Goal: Task Accomplishment & Management: Use online tool/utility

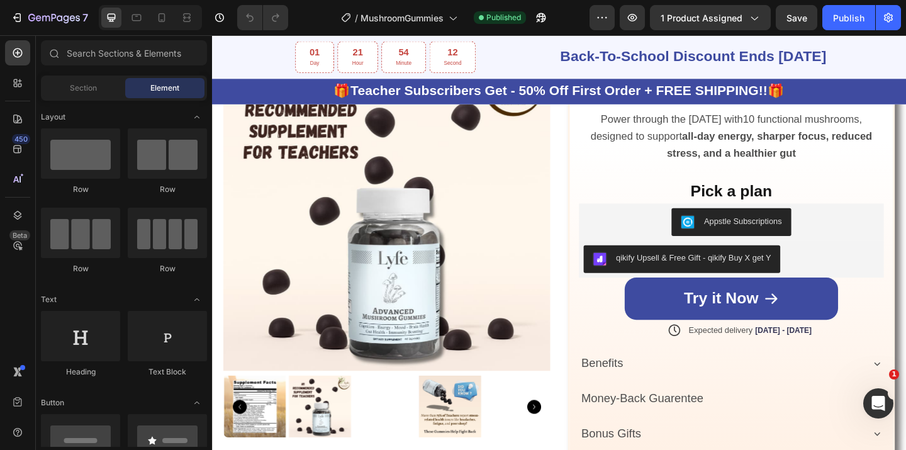
scroll to position [610, 0]
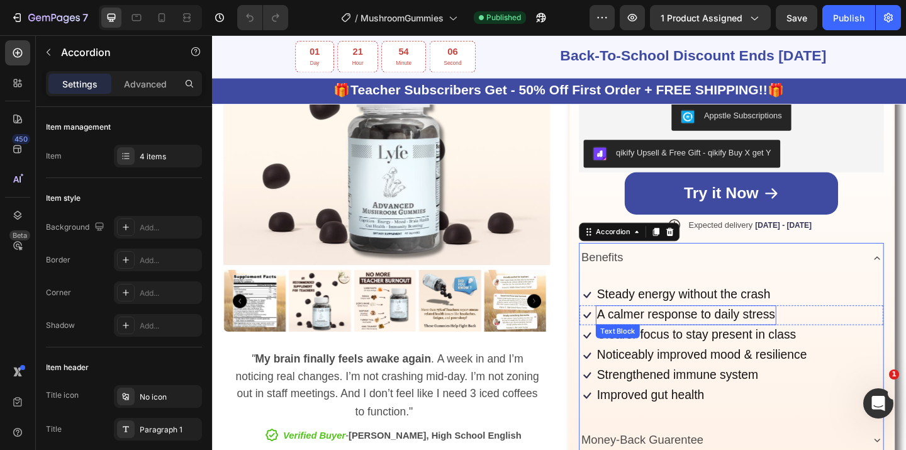
click at [631, 337] on span "A calmer response to daily stress" at bounding box center [728, 339] width 194 height 14
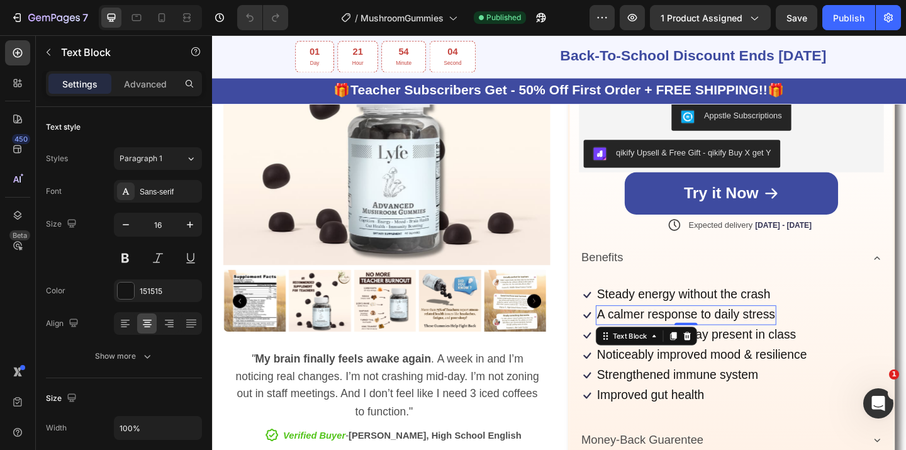
click at [632, 339] on span "A calmer response to daily stress" at bounding box center [728, 339] width 194 height 14
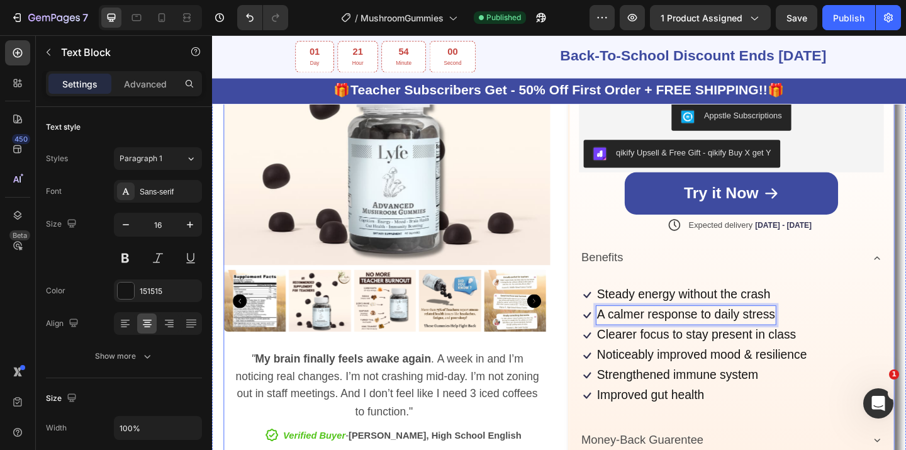
click at [589, 264] on div "Product Images " My brain finally feels awake again . A week in and I’m noticin…" at bounding box center [590, 251] width 730 height 698
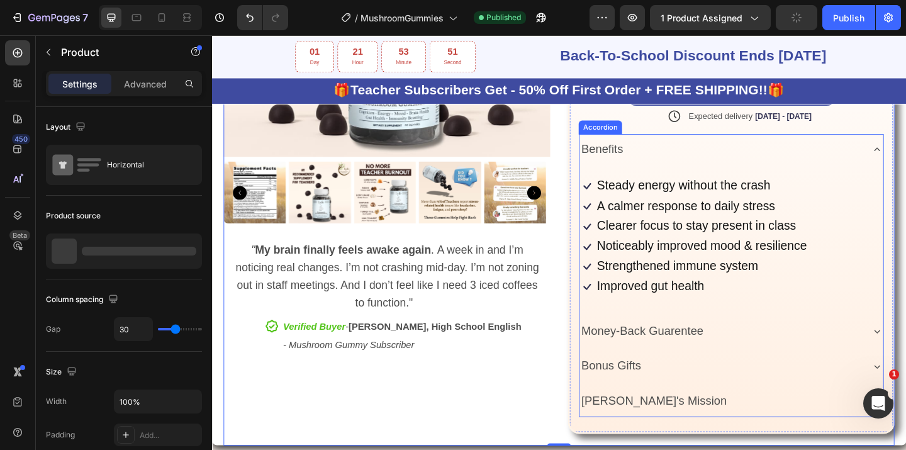
scroll to position [769, 0]
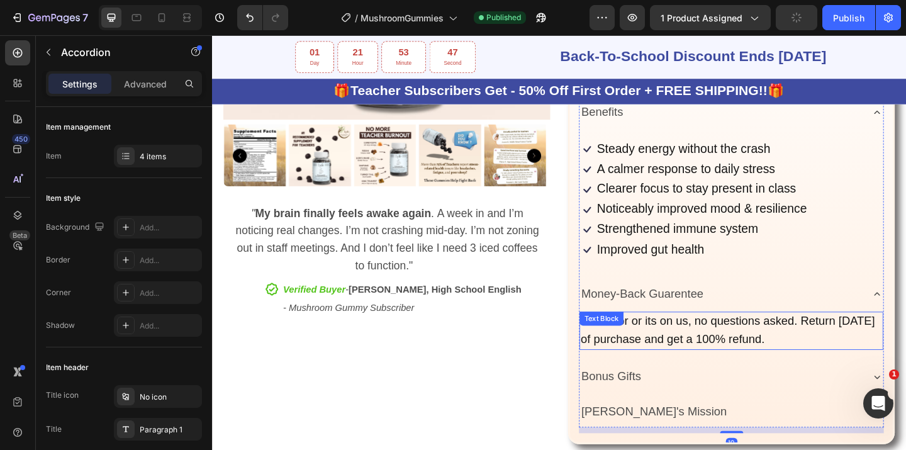
click at [666, 350] on div "Love it or or its on us, no questions asked. Return [DATE] of purchase and get …" at bounding box center [777, 357] width 330 height 42
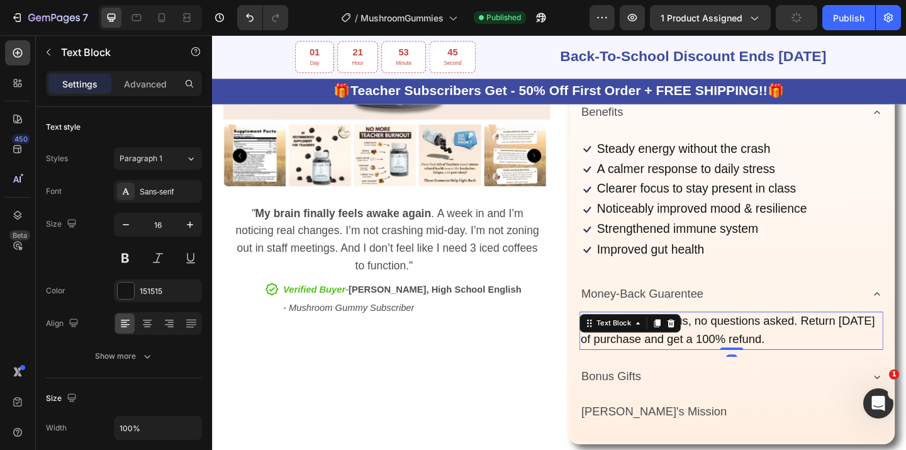
click at [747, 360] on span "Love it or or its on us, no questions asked. Return [DATE] of purchase and get …" at bounding box center [773, 355] width 320 height 33
click at [660, 349] on span "Love it or or its on us, no questions asked. Return [DATE] of purchase and get …" at bounding box center [773, 355] width 320 height 33
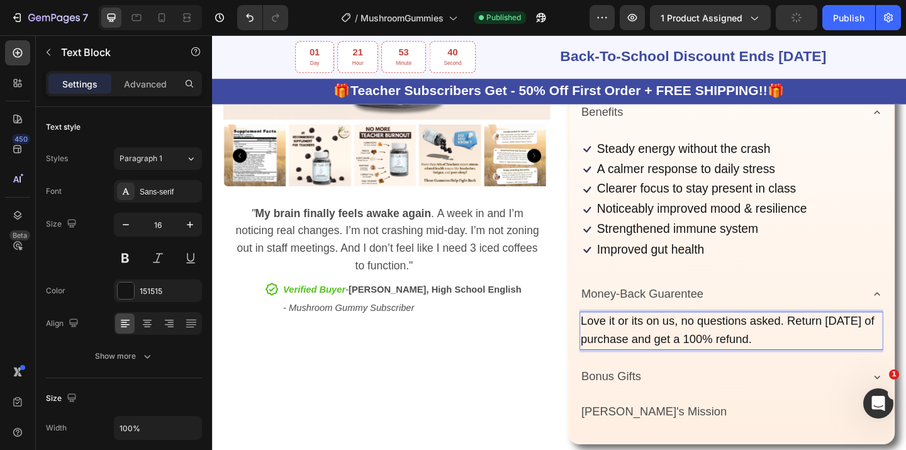
click at [671, 349] on span "Love it or its on us, no questions asked. Return [DATE] of purchase and get a 1…" at bounding box center [773, 355] width 320 height 33
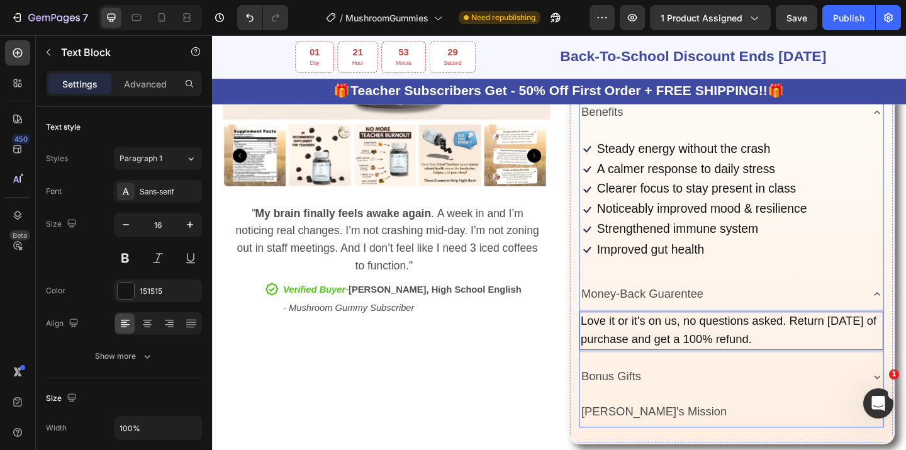
scroll to position [844, 0]
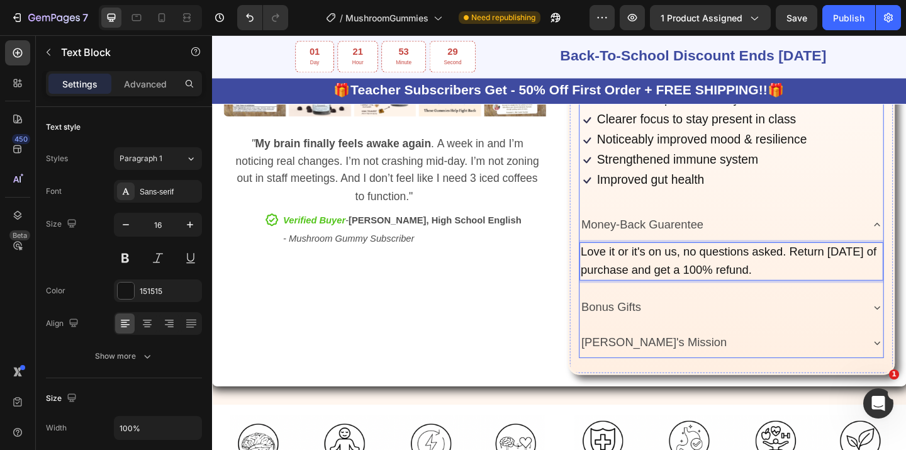
click at [888, 330] on div "Bonus Gifts" at bounding box center [765, 331] width 307 height 23
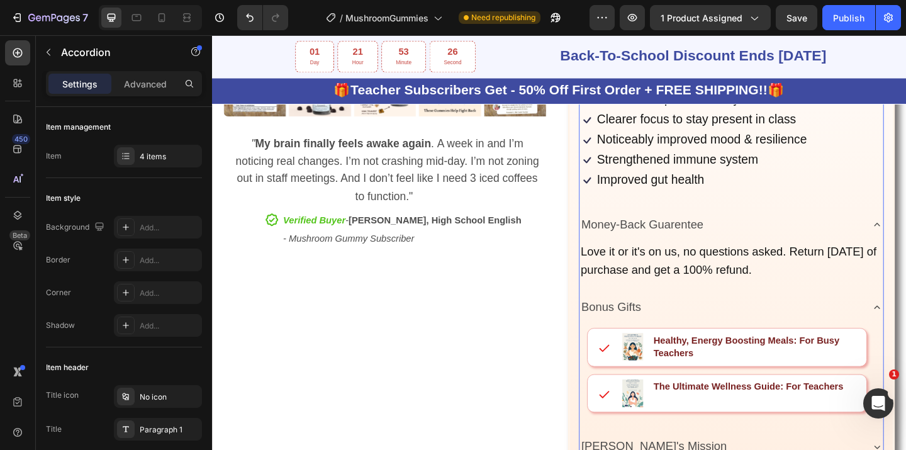
click at [876, 326] on div "Bonus Gifts" at bounding box center [765, 331] width 307 height 23
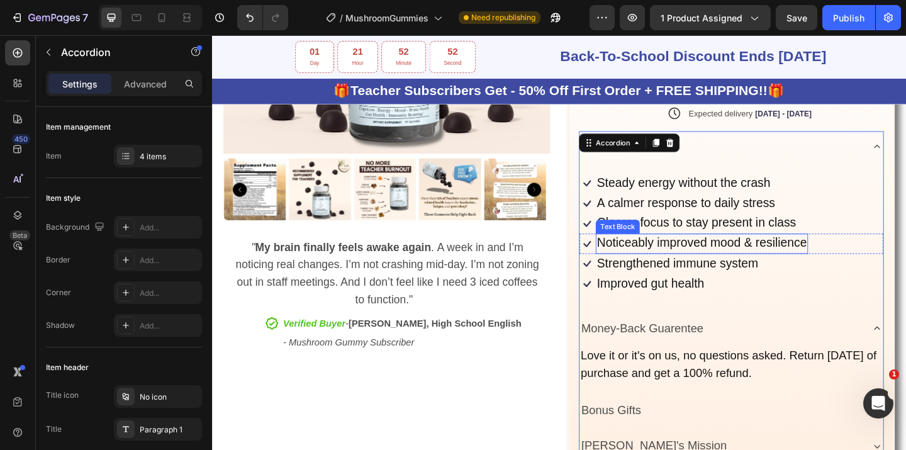
scroll to position [835, 0]
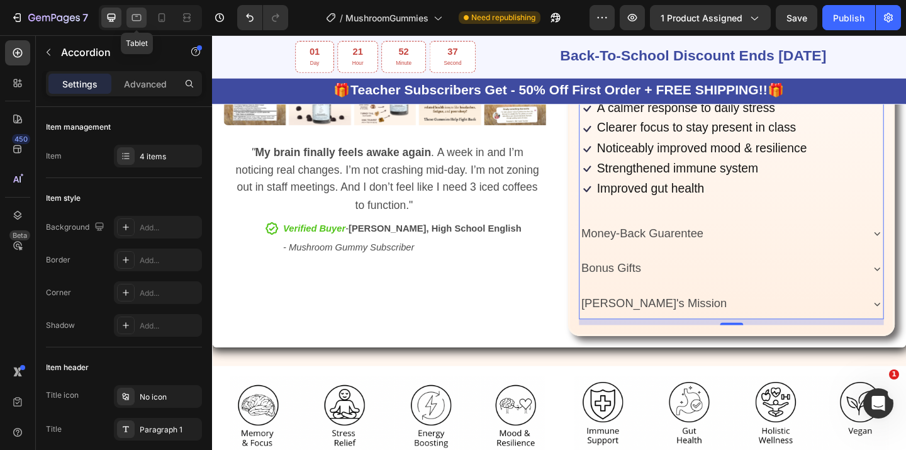
click at [139, 17] on icon at bounding box center [136, 17] width 13 height 13
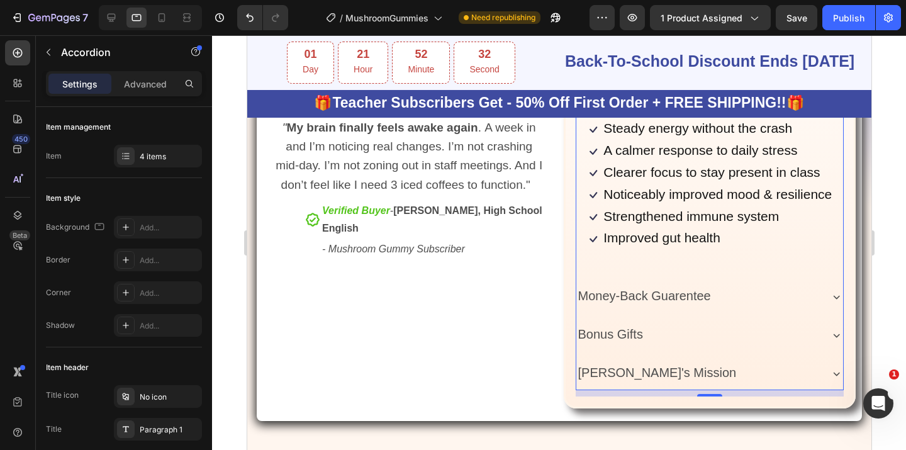
scroll to position [716, 0]
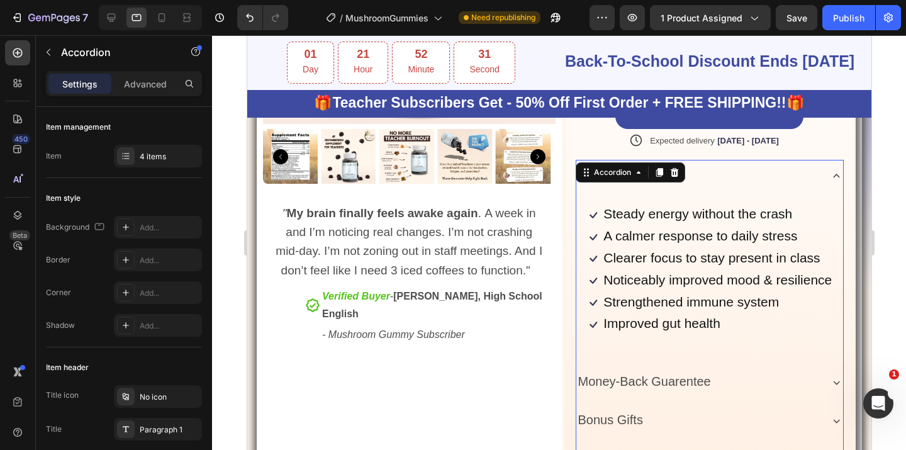
click at [830, 174] on icon at bounding box center [836, 175] width 13 height 13
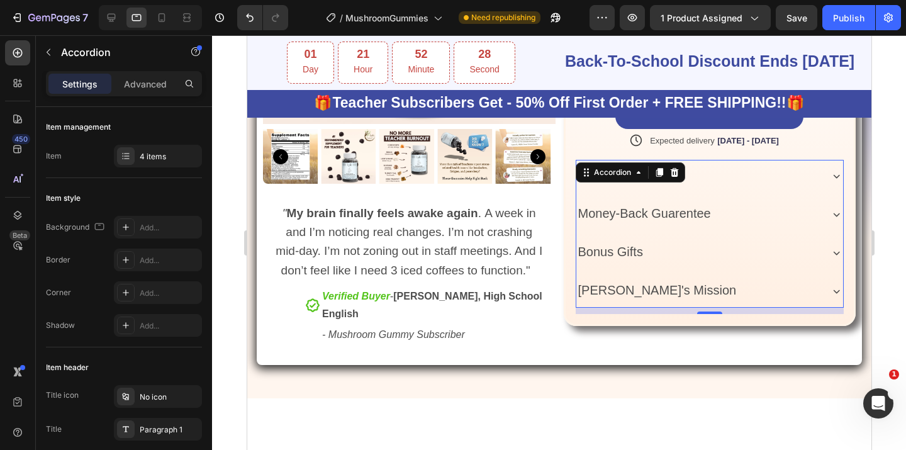
click at [830, 218] on icon at bounding box center [836, 214] width 13 height 13
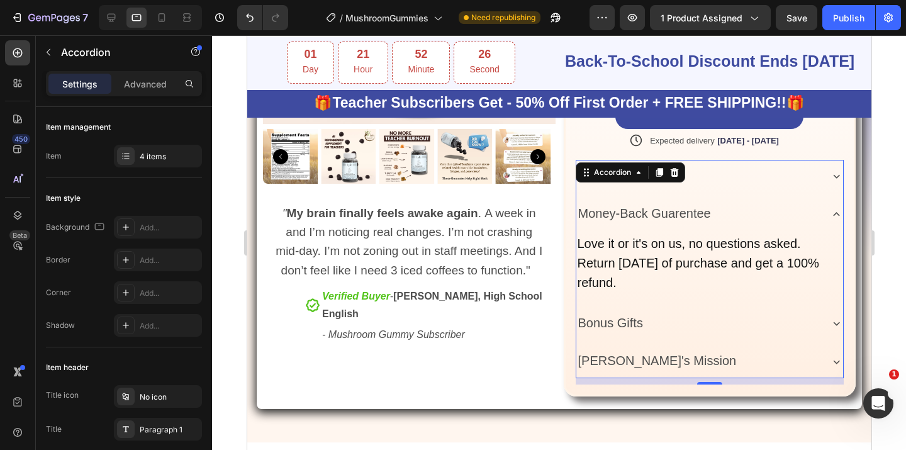
click at [830, 218] on icon at bounding box center [836, 214] width 13 height 13
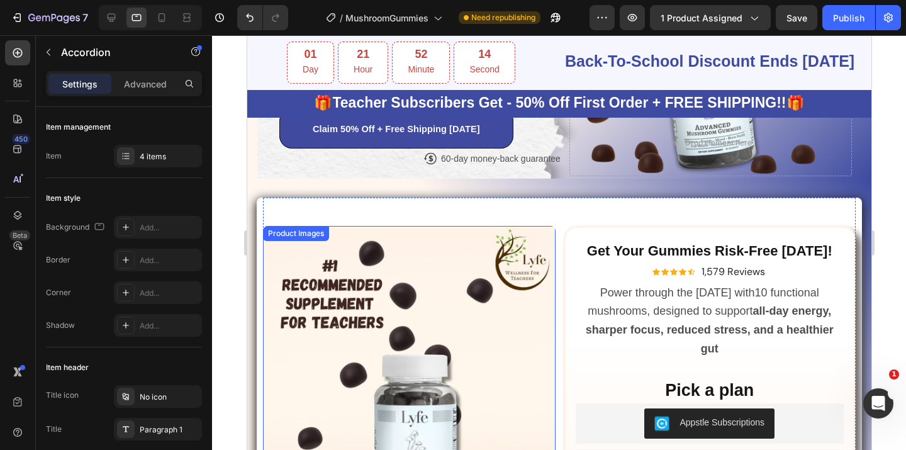
scroll to position [161, 0]
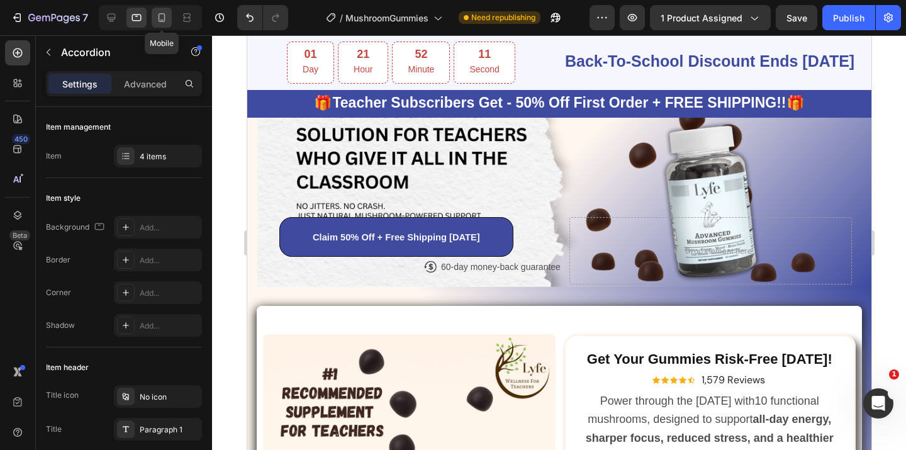
click at [165, 14] on icon at bounding box center [161, 17] width 13 height 13
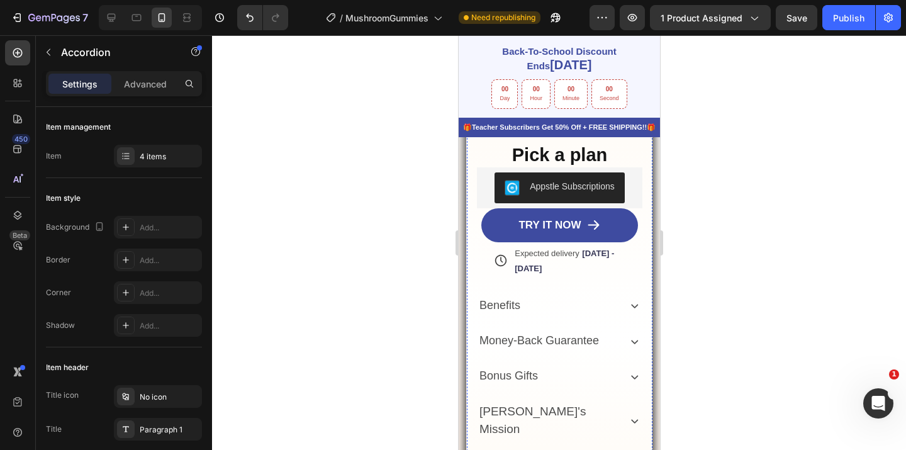
scroll to position [545, 0]
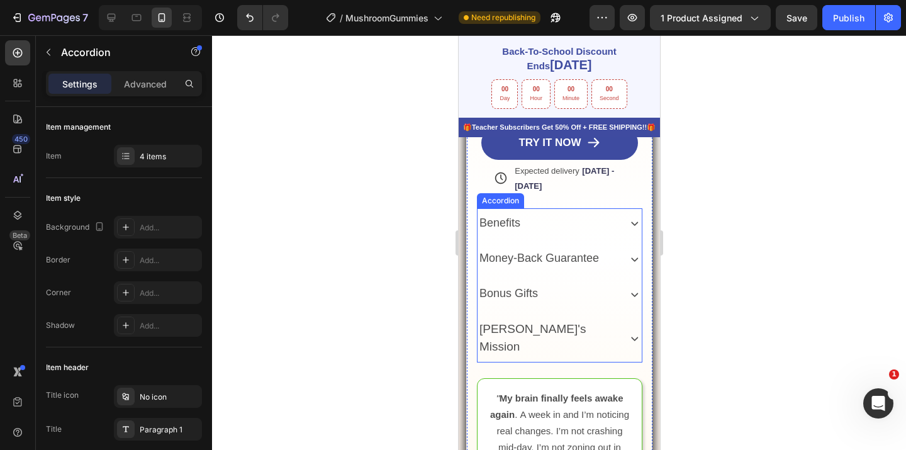
click at [627, 230] on icon at bounding box center [634, 223] width 14 height 14
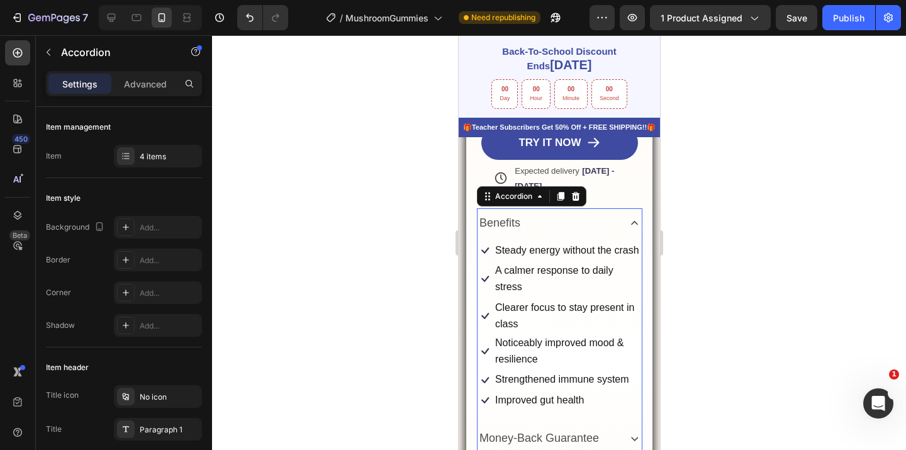
click at [627, 230] on icon at bounding box center [634, 223] width 14 height 14
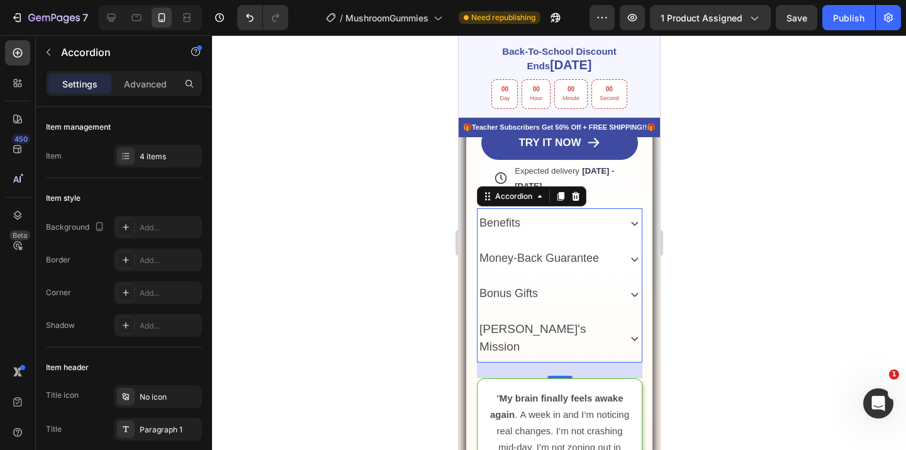
click at [627, 266] on icon at bounding box center [634, 259] width 14 height 14
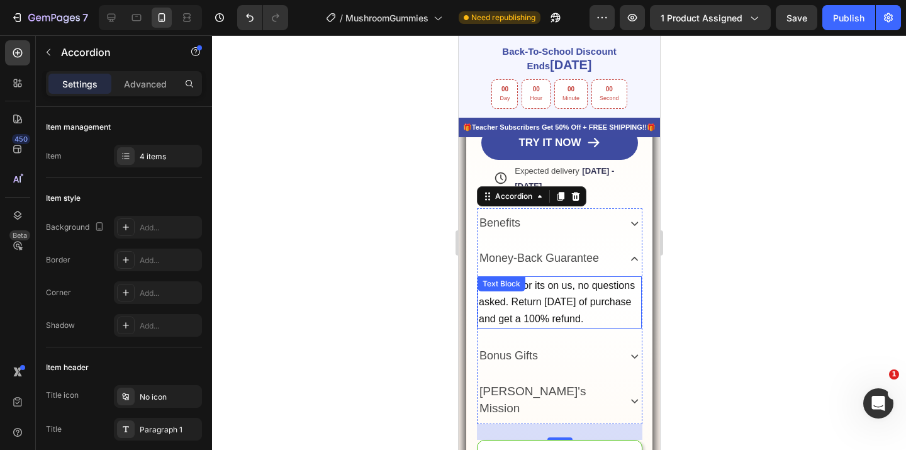
click at [556, 324] on span "Love it or or its on us, no questions asked. Return [DATE] of purchase and get …" at bounding box center [556, 301] width 156 height 43
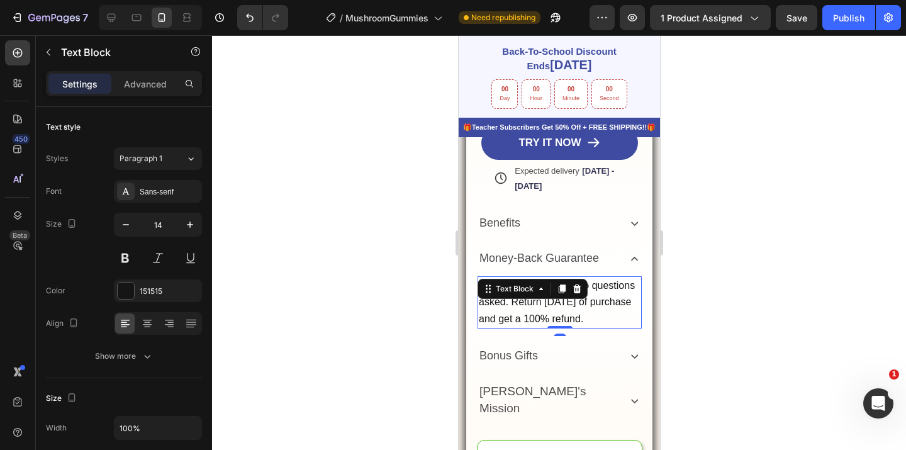
click at [536, 324] on span "Love it or or its on us, no questions asked. Return [DATE] of purchase and get …" at bounding box center [556, 301] width 156 height 43
click at [521, 324] on span "Love it or or its on us, no questions asked. Return [DATE] of purchase and get …" at bounding box center [556, 301] width 156 height 43
click at [528, 322] on span "Love it or its on us, no questions asked. Return [DATE] of purchase and get a 1…" at bounding box center [554, 301] width 152 height 43
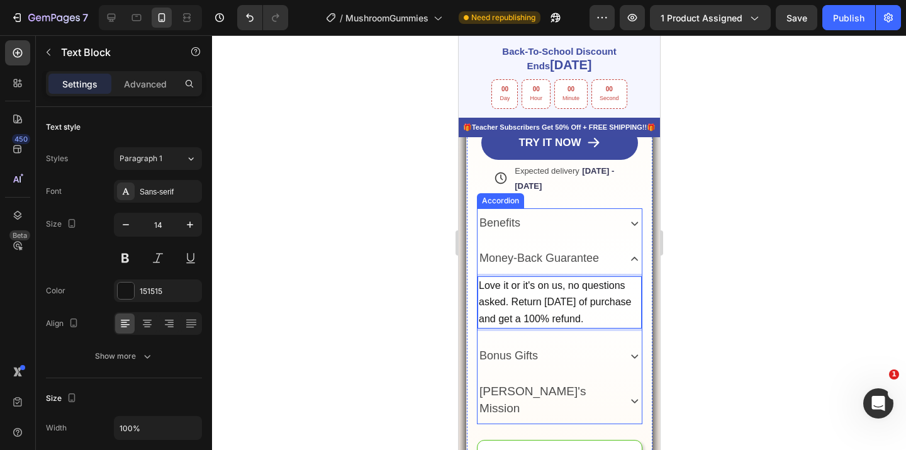
click at [627, 266] on icon at bounding box center [634, 259] width 14 height 14
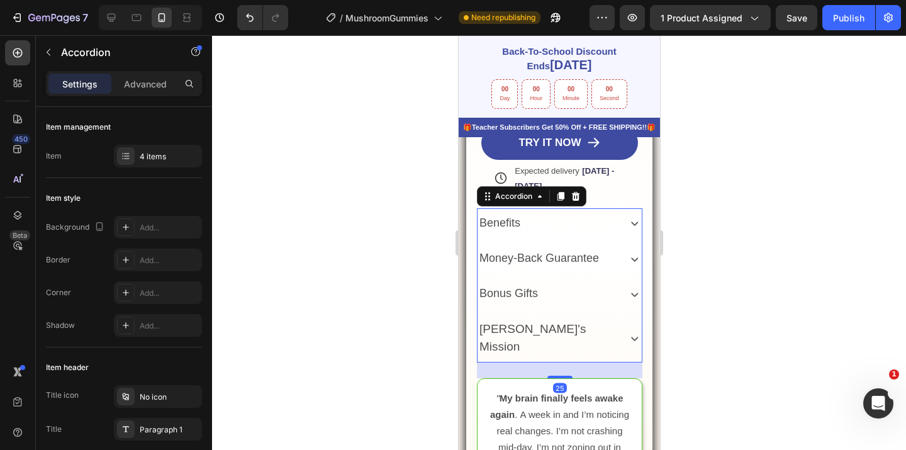
click at [627, 230] on icon at bounding box center [634, 223] width 14 height 14
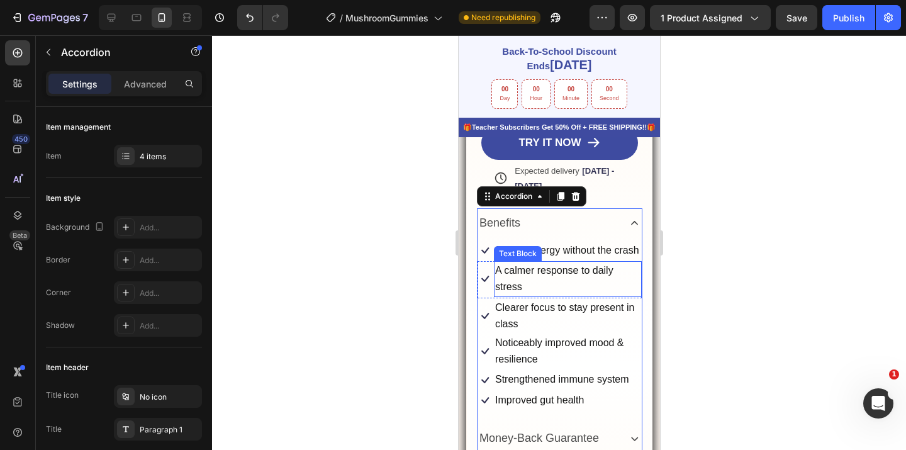
click at [508, 295] on p "A calmer response to daily stress" at bounding box center [567, 278] width 145 height 33
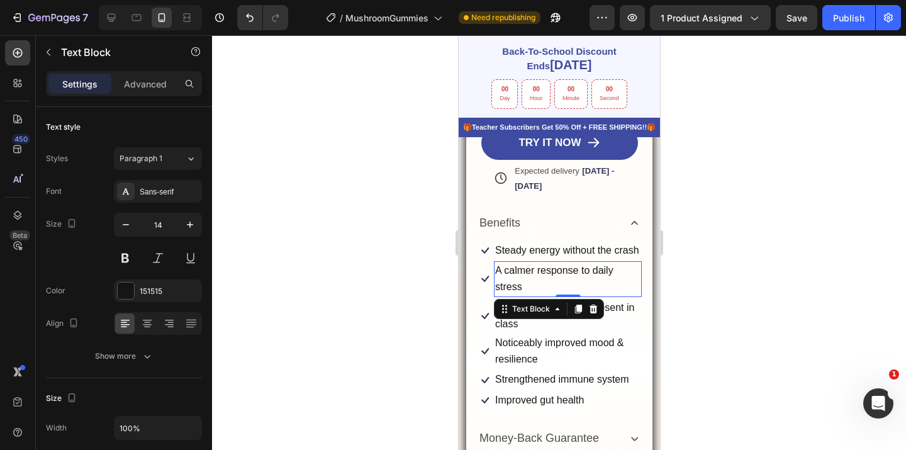
click at [500, 292] on span "A calmer response to daily stress" at bounding box center [554, 278] width 118 height 27
click at [722, 312] on div at bounding box center [559, 242] width 694 height 415
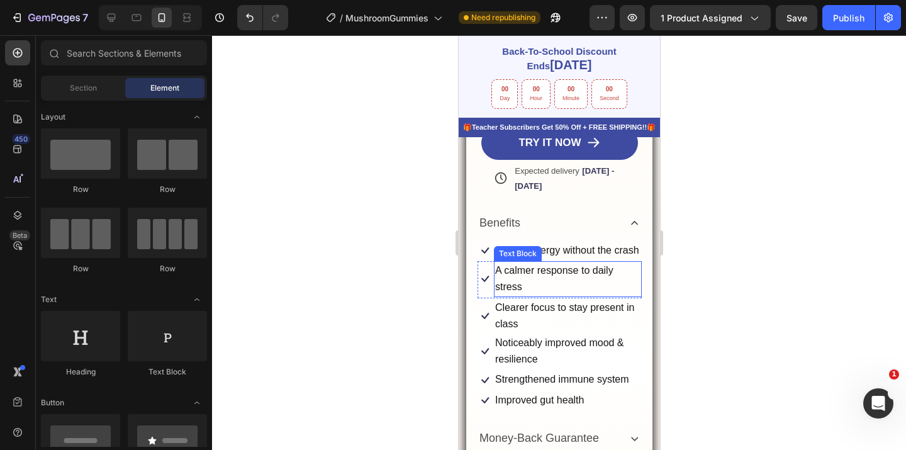
scroll to position [590, 0]
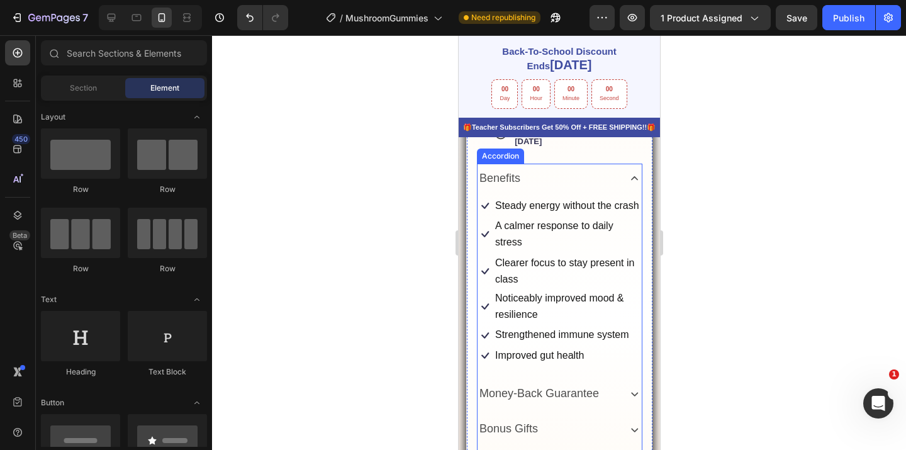
click at [627, 186] on icon at bounding box center [634, 178] width 14 height 14
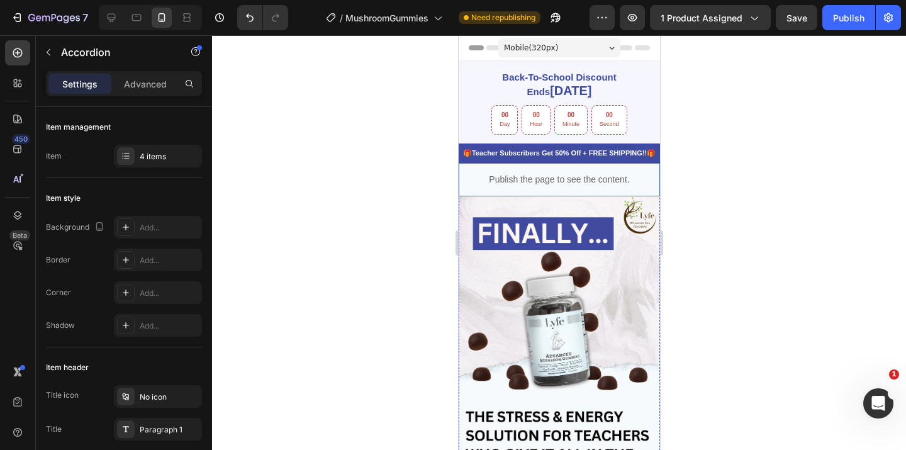
scroll to position [87, 0]
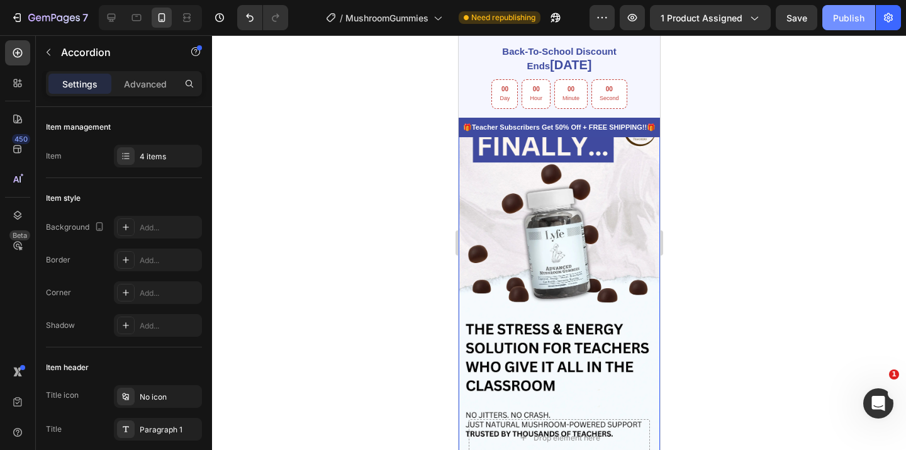
click at [857, 21] on div "Publish" at bounding box center [848, 17] width 31 height 13
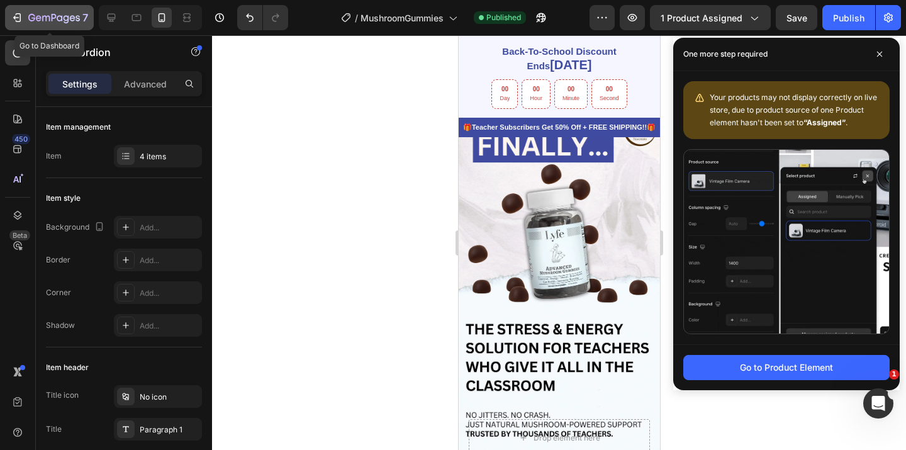
click at [14, 15] on icon "button" at bounding box center [17, 17] width 13 height 13
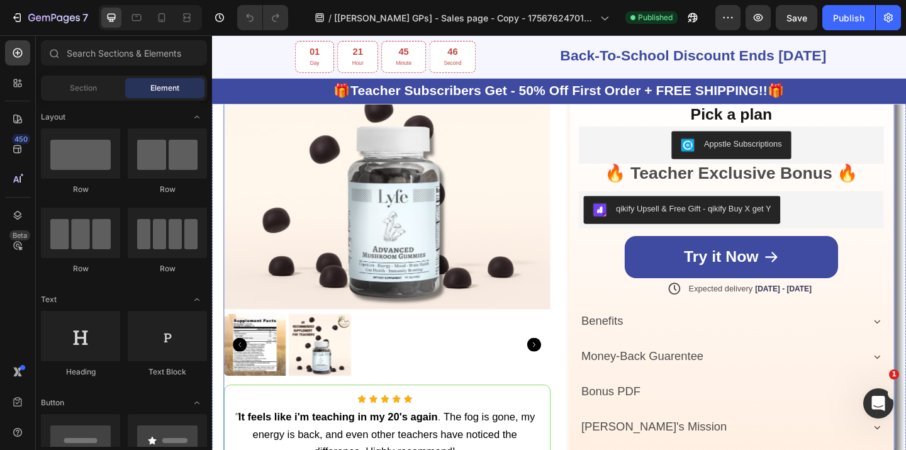
scroll to position [631, 0]
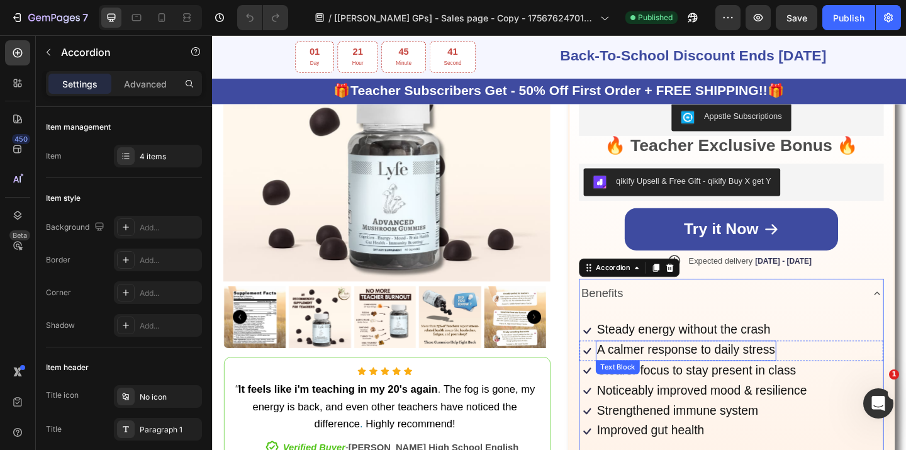
click at [632, 379] on span "A calmer response to daily stress" at bounding box center [728, 377] width 194 height 14
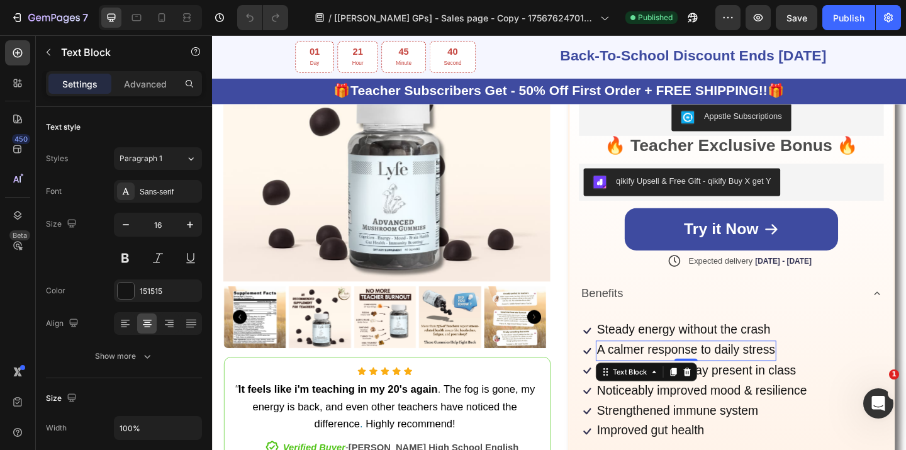
click at [632, 378] on span "A calmer response to daily stress" at bounding box center [728, 377] width 194 height 14
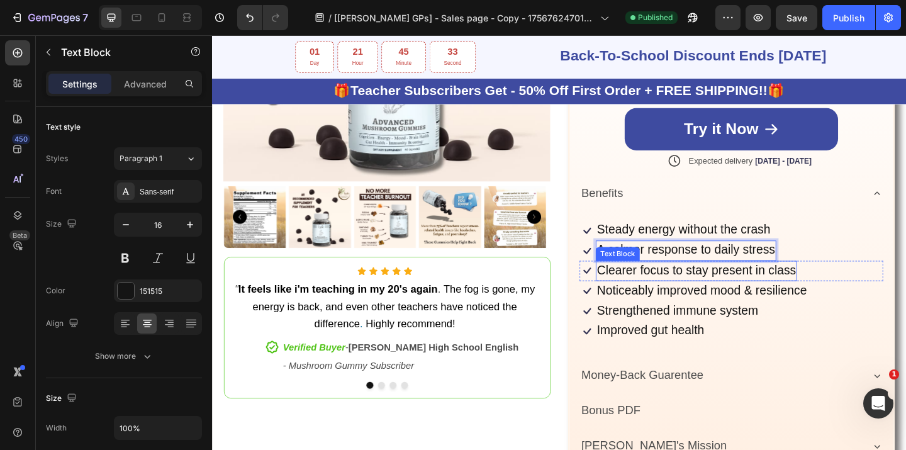
scroll to position [768, 0]
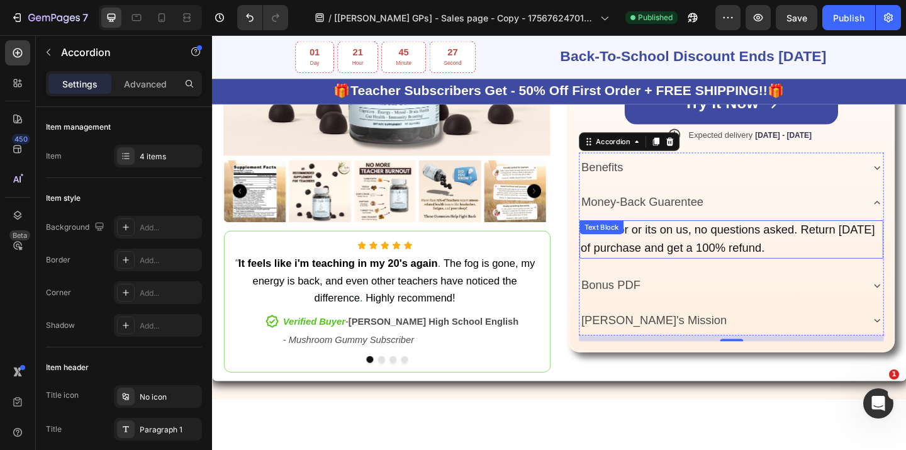
click at [672, 247] on span "Love it or or its on us, no questions asked. Return [DATE] of purchase and get …" at bounding box center [773, 256] width 320 height 33
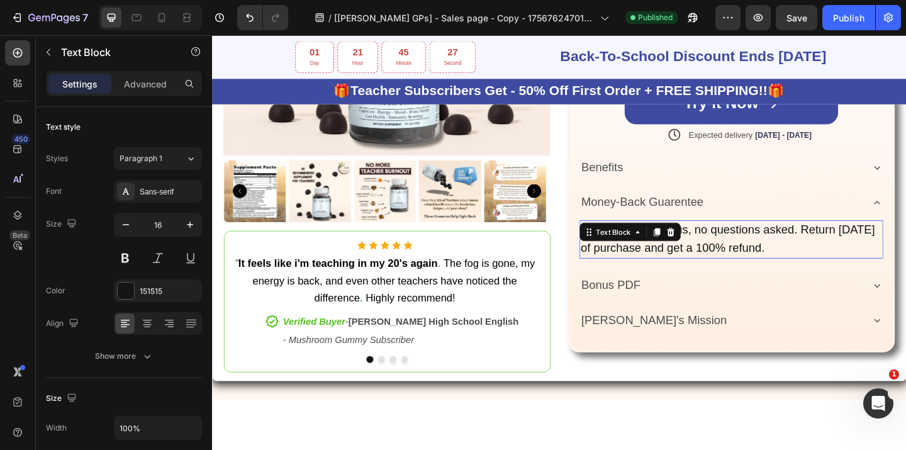
click at [672, 247] on icon at bounding box center [675, 249] width 10 height 10
click at [759, 252] on span "Love it or or its on us, no questions asked. Return [DATE] of purchase and get …" at bounding box center [773, 256] width 320 height 33
click at [660, 247] on span "Love it or or its on us, no questions asked. Return [DATE] of purchase and get …" at bounding box center [773, 256] width 320 height 33
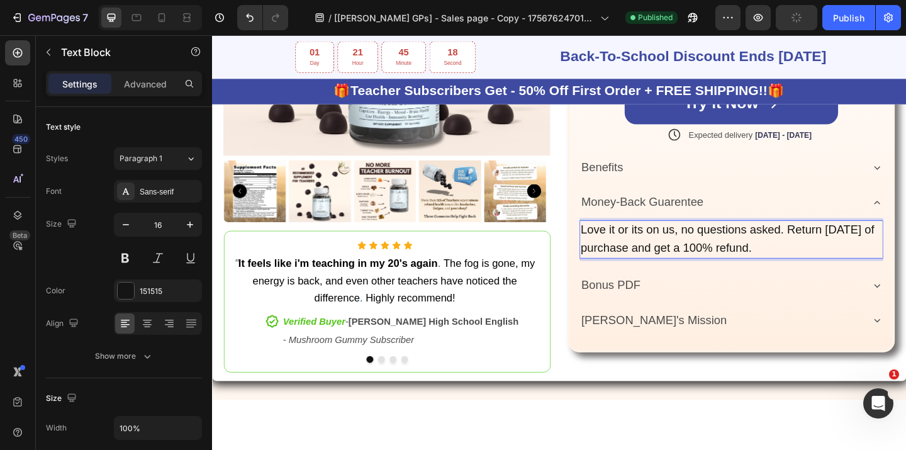
click at [667, 248] on span "Love it or its on us, no questions asked. Return [DATE] of purchase and get a 1…" at bounding box center [773, 256] width 320 height 33
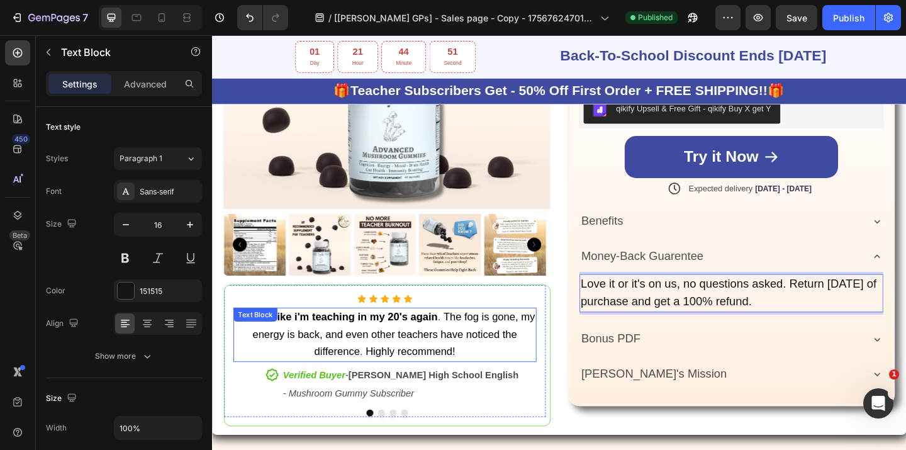
scroll to position [713, 0]
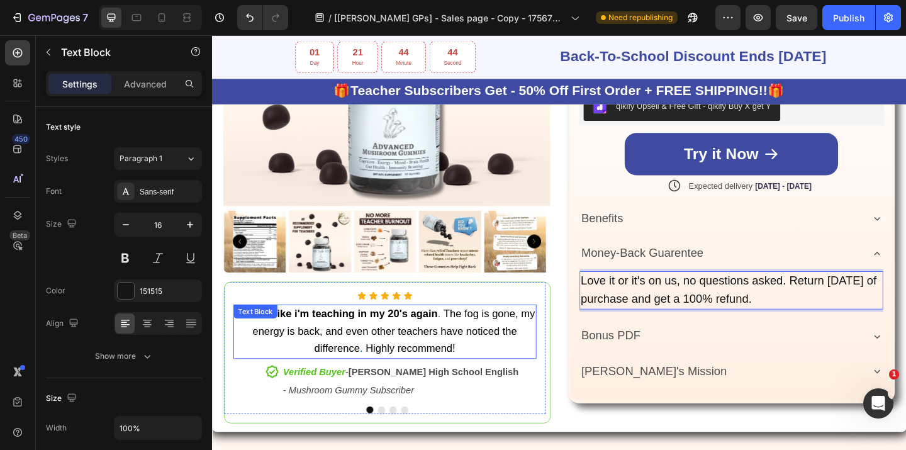
click at [314, 333] on strong "It feels like i'm teaching in my 20's again" at bounding box center [349, 338] width 217 height 13
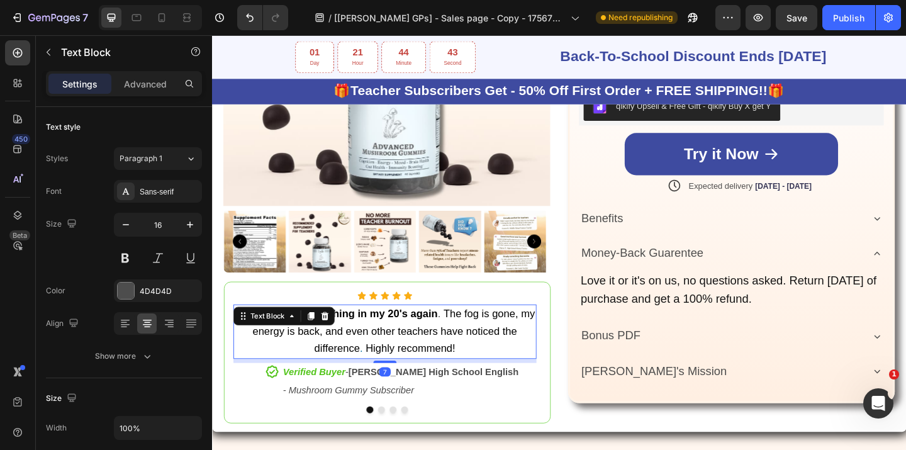
click at [371, 349] on span "The fog is gone, my energy is back, and even other teachers have noticed the di…" at bounding box center [409, 357] width 307 height 50
click at [317, 336] on strong "It feels like i'm teaching in my 20's again" at bounding box center [349, 338] width 217 height 13
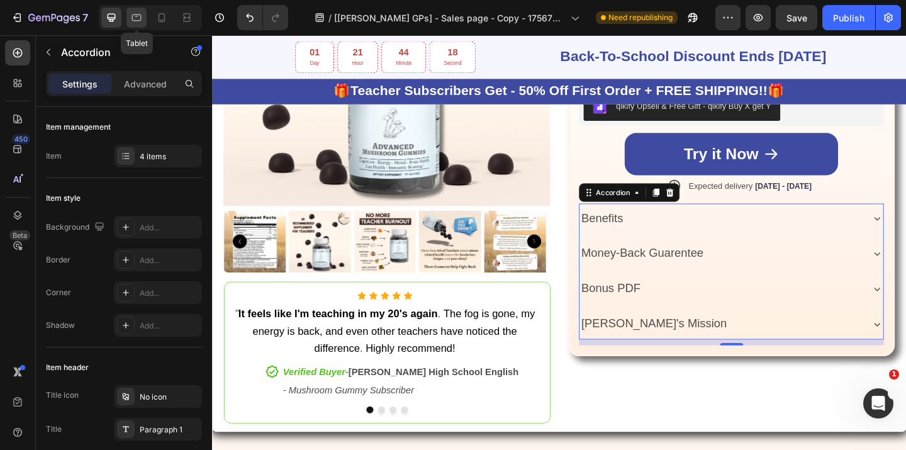
click at [140, 21] on icon at bounding box center [136, 17] width 13 height 13
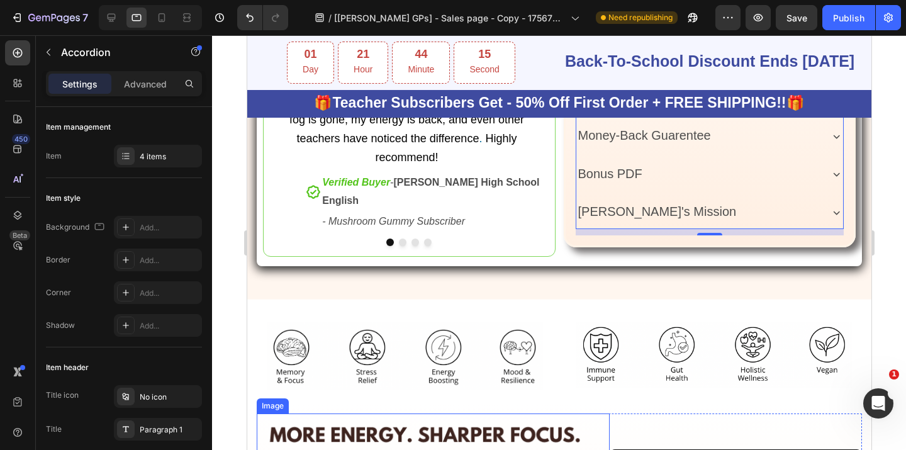
scroll to position [787, 0]
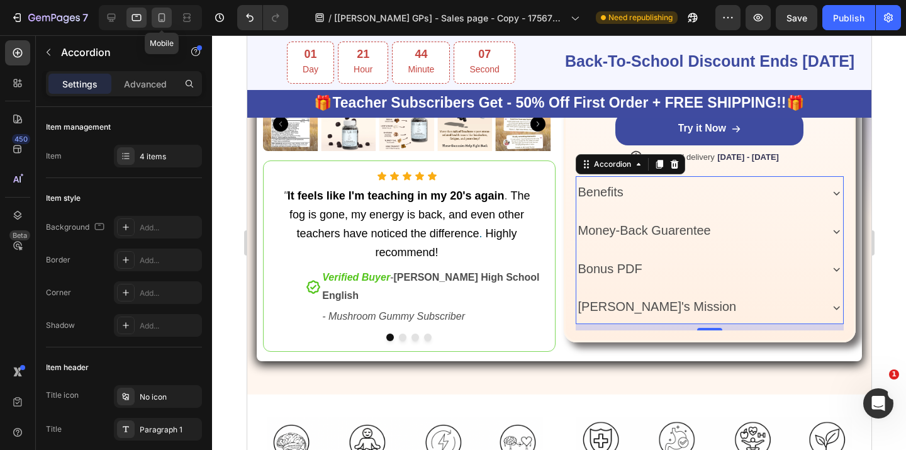
click at [159, 23] on icon at bounding box center [161, 17] width 13 height 13
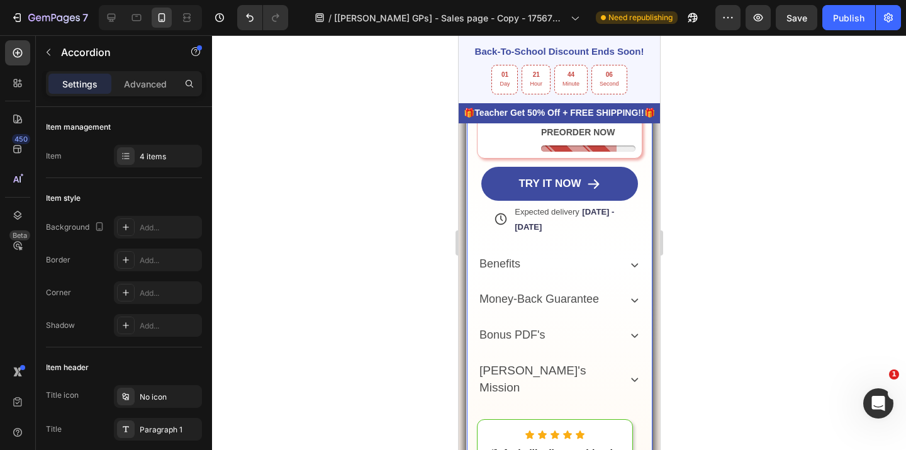
scroll to position [658, 0]
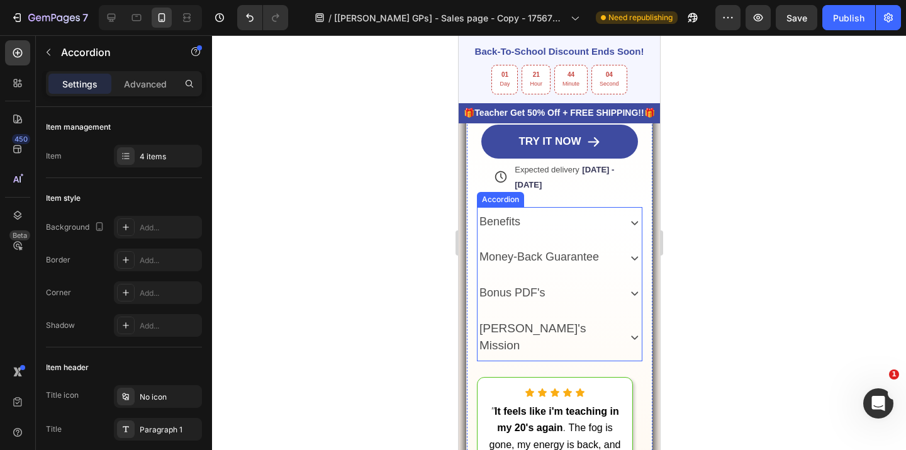
click at [627, 230] on icon at bounding box center [634, 222] width 14 height 14
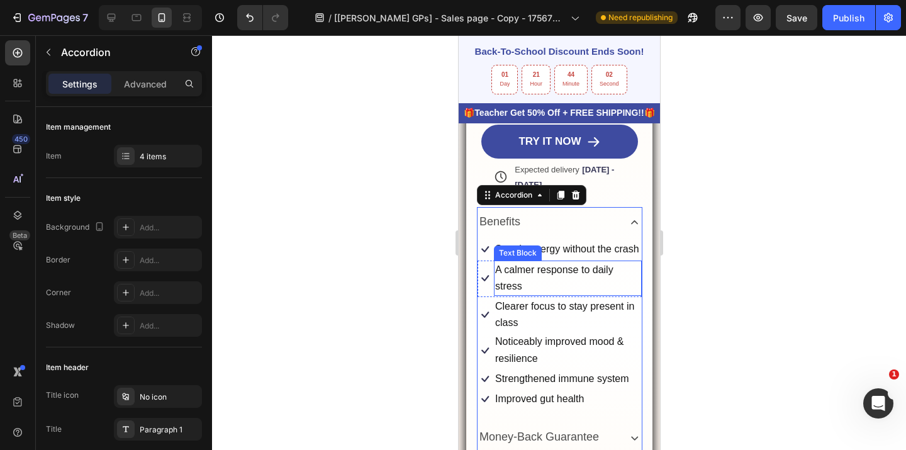
click at [499, 291] on span "A calmer response to daily stress" at bounding box center [554, 277] width 118 height 27
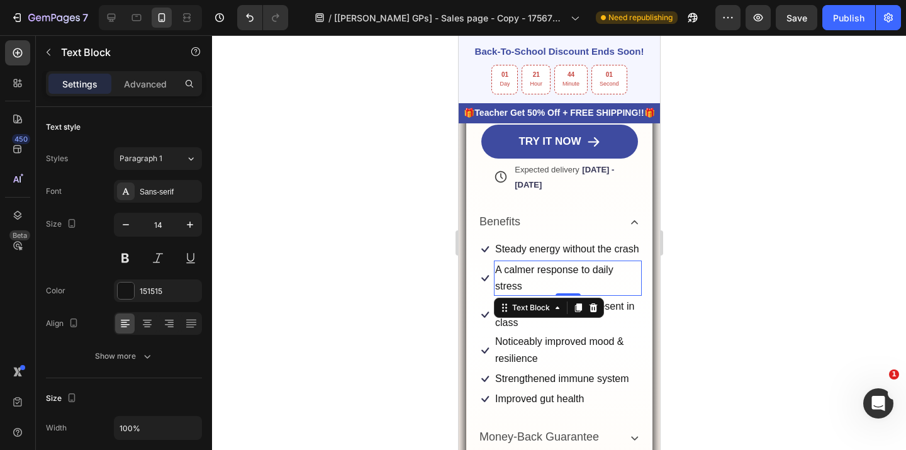
click at [499, 291] on span "A calmer response to daily stress" at bounding box center [554, 277] width 118 height 27
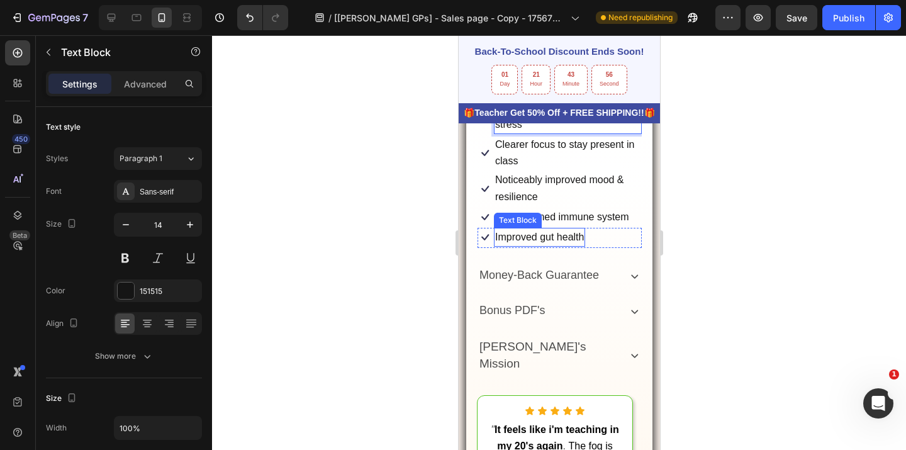
scroll to position [750, 0]
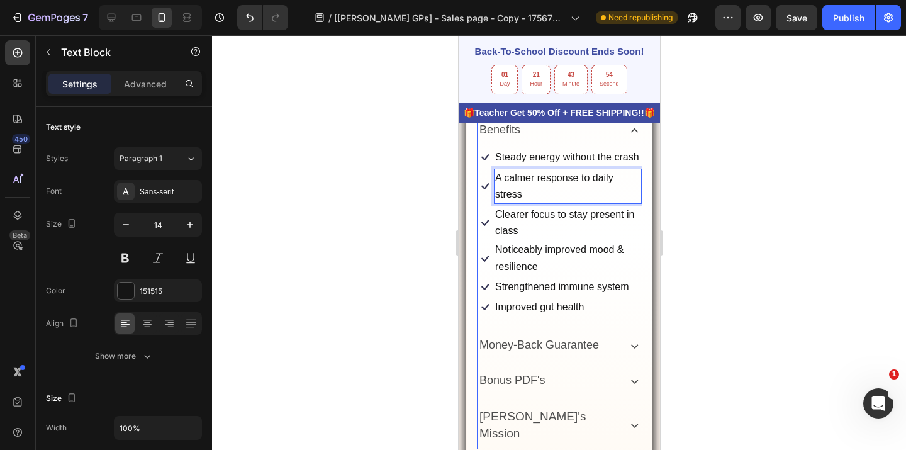
click at [627, 138] on icon at bounding box center [634, 130] width 14 height 14
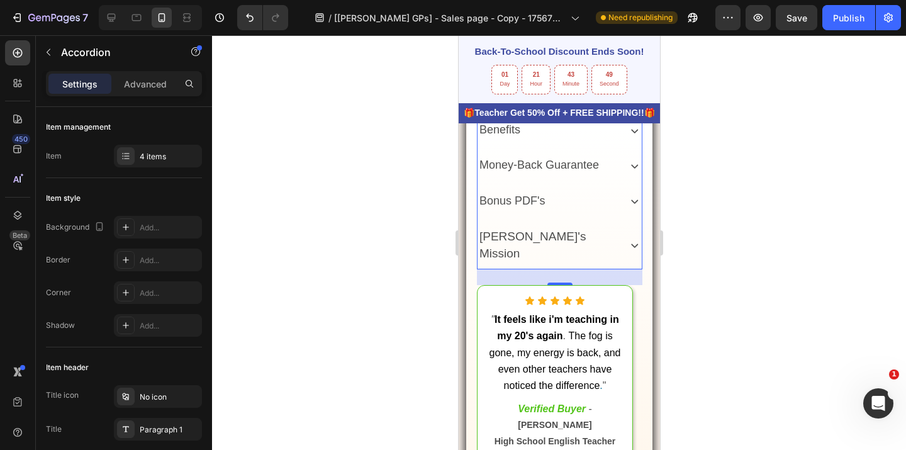
click at [631, 168] on icon at bounding box center [634, 166] width 7 height 4
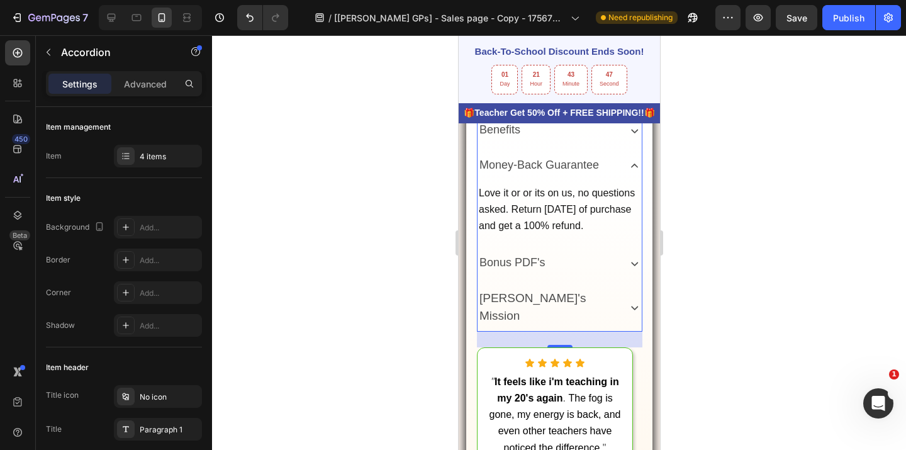
click at [627, 173] on icon at bounding box center [634, 166] width 14 height 14
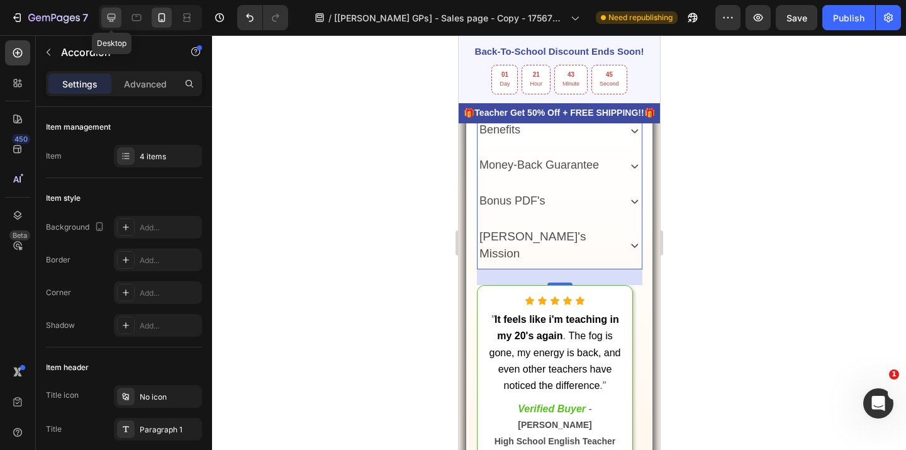
click at [118, 18] on icon at bounding box center [111, 17] width 13 height 13
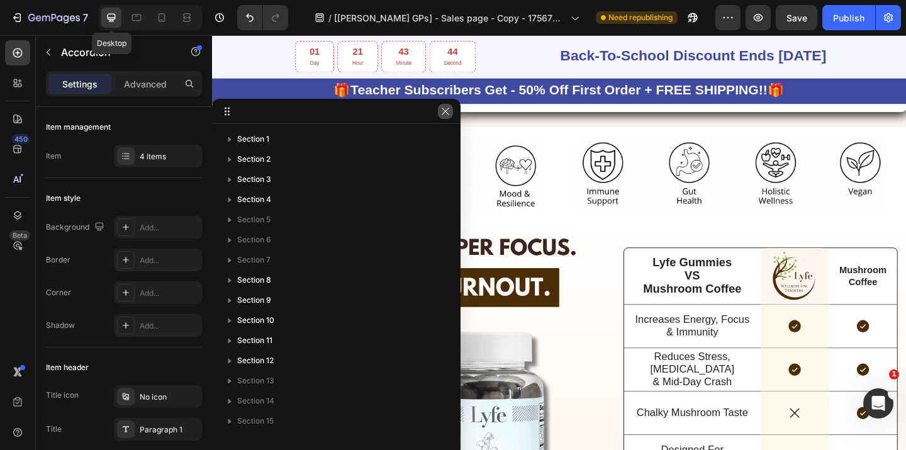
click at [446, 112] on icon "button" at bounding box center [446, 111] width 10 height 10
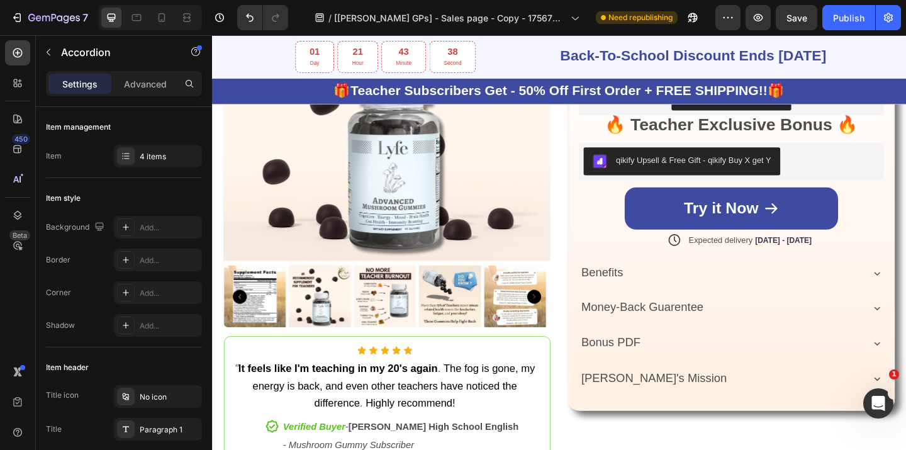
scroll to position [381, 0]
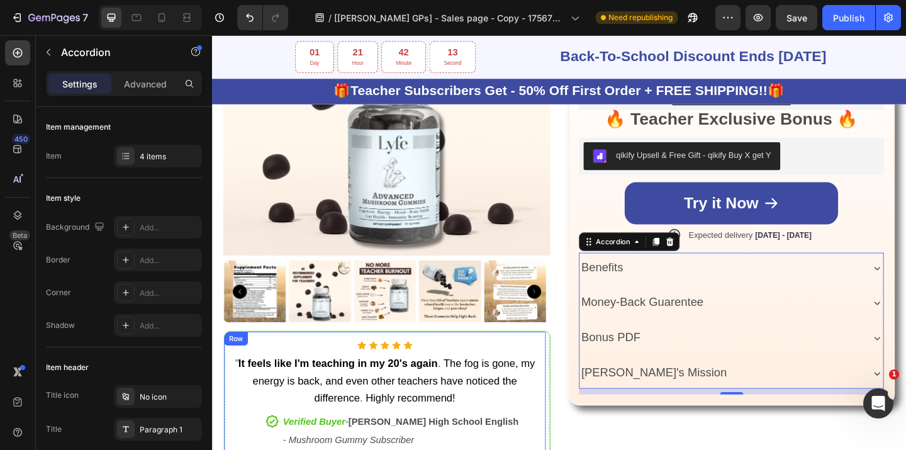
scroll to position [354, 0]
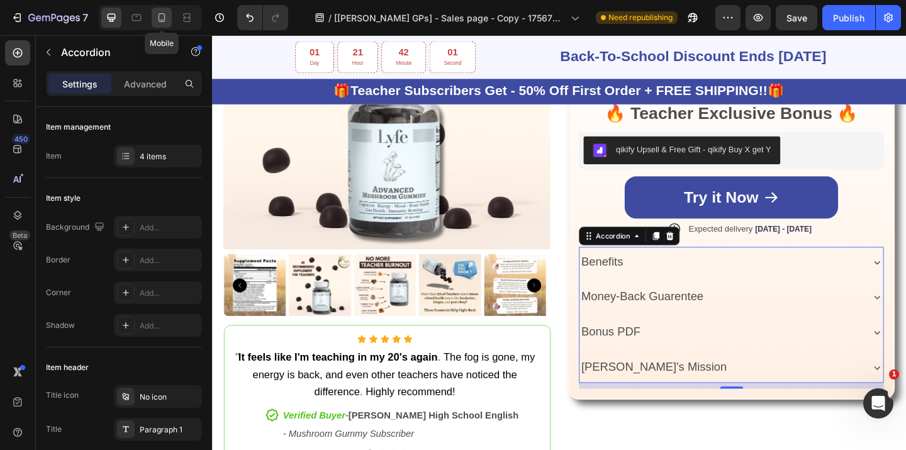
click at [155, 21] on div at bounding box center [162, 18] width 20 height 20
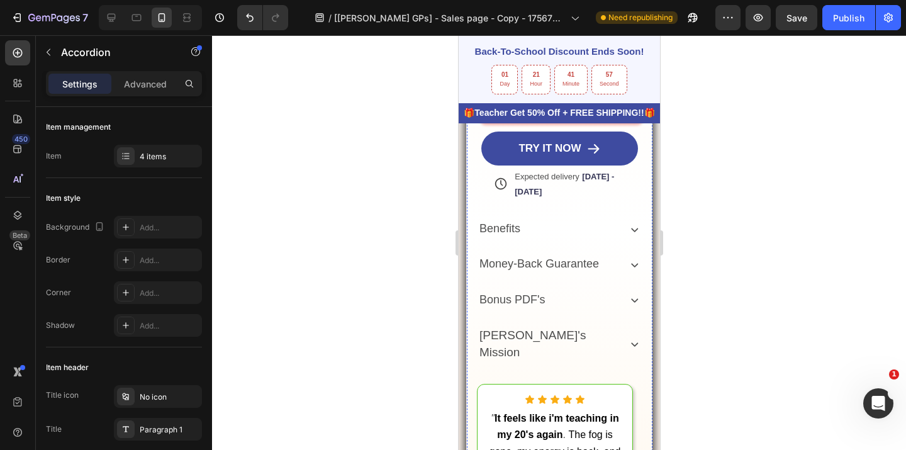
scroll to position [673, 0]
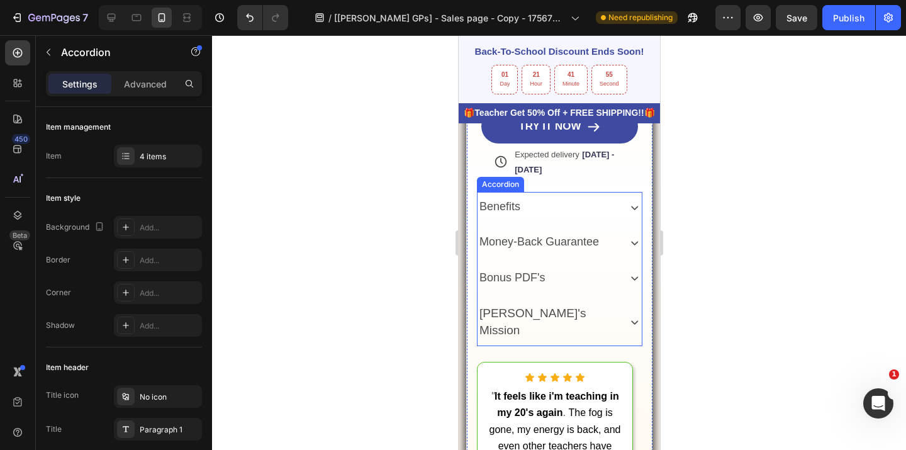
click at [627, 250] on icon at bounding box center [634, 242] width 14 height 14
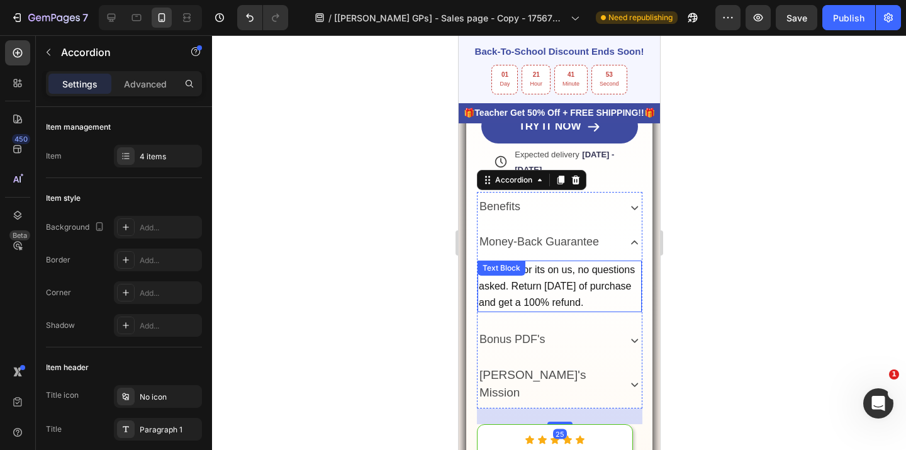
click at [534, 313] on div "Love it or or its on us, no questions asked. Return [DATE] of purchase and get …" at bounding box center [559, 287] width 164 height 52
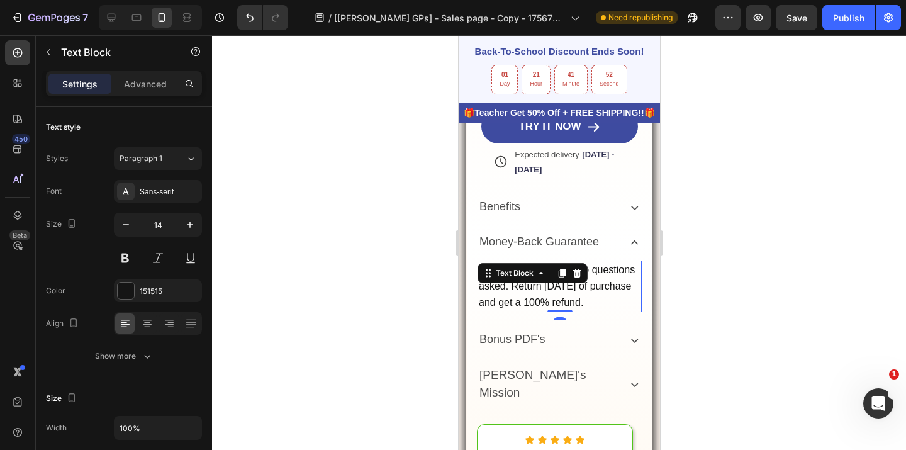
click at [540, 312] on p "Love it or or its on us, no questions asked. Return [DATE] of purchase and get …" at bounding box center [559, 287] width 162 height 50
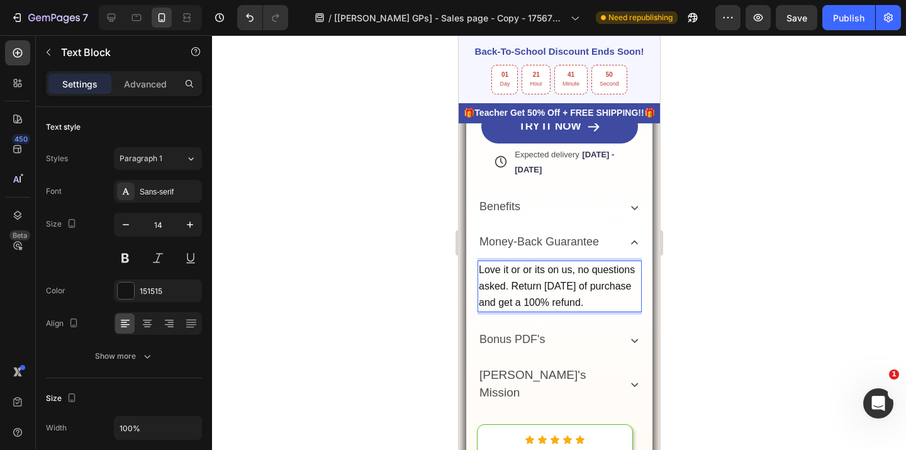
click at [521, 308] on span "Love it or or its on us, no questions asked. Return [DATE] of purchase and get …" at bounding box center [556, 285] width 156 height 43
click at [529, 308] on span "Love it or its on us, no questions asked. Return [DATE] of purchase and get a 1…" at bounding box center [554, 285] width 152 height 43
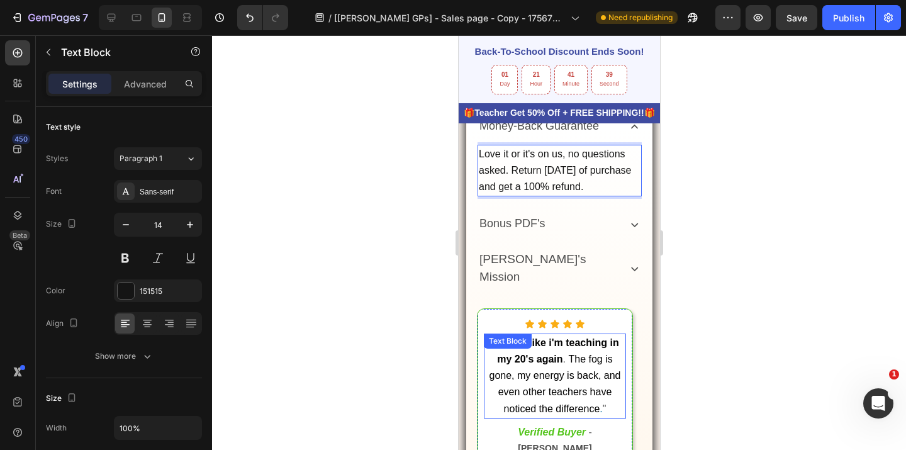
scroll to position [849, 0]
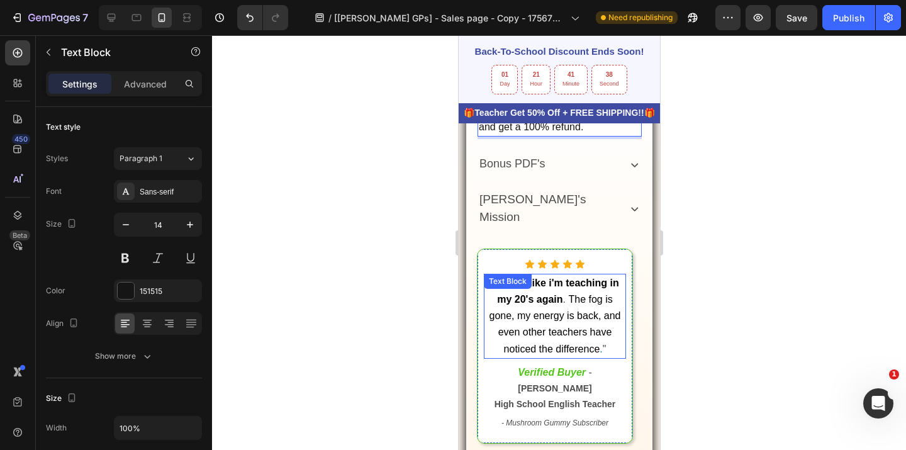
click at [553, 305] on strong "It feels like i'm teaching in my 20's again" at bounding box center [556, 291] width 125 height 27
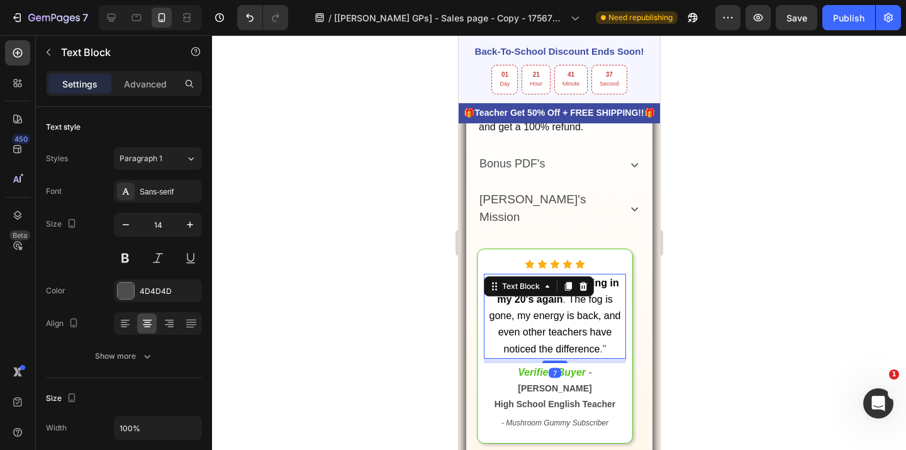
click at [585, 351] on span "The fog is gone, my energy is back, and even other teachers have noticed the di…" at bounding box center [554, 324] width 132 height 60
click at [553, 305] on strong "It feels like i'm teaching in my 20's again" at bounding box center [556, 291] width 125 height 27
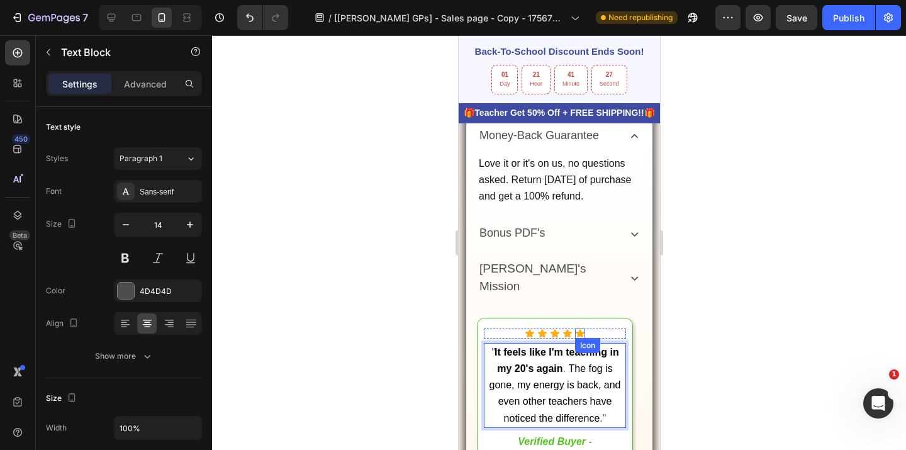
scroll to position [746, 0]
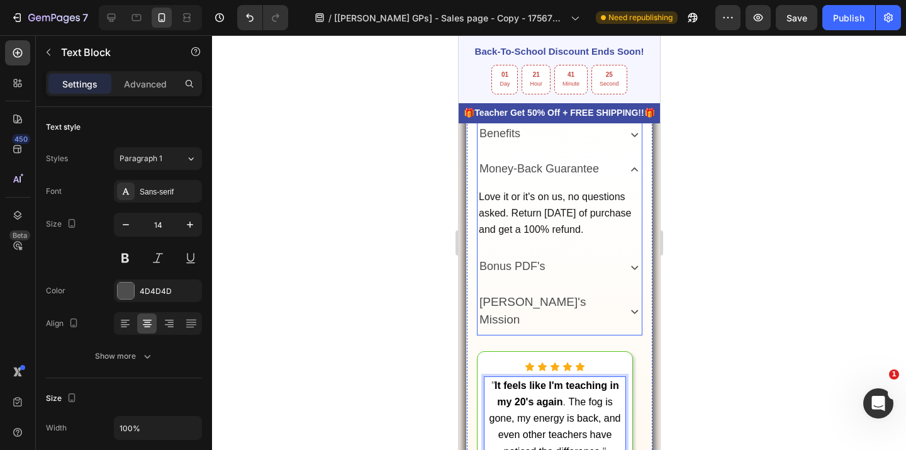
click at [627, 177] on icon at bounding box center [634, 169] width 14 height 14
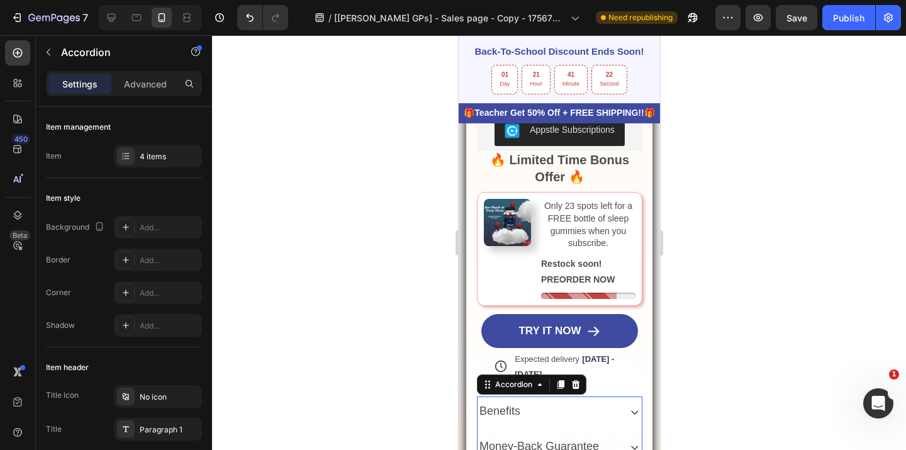
scroll to position [380, 0]
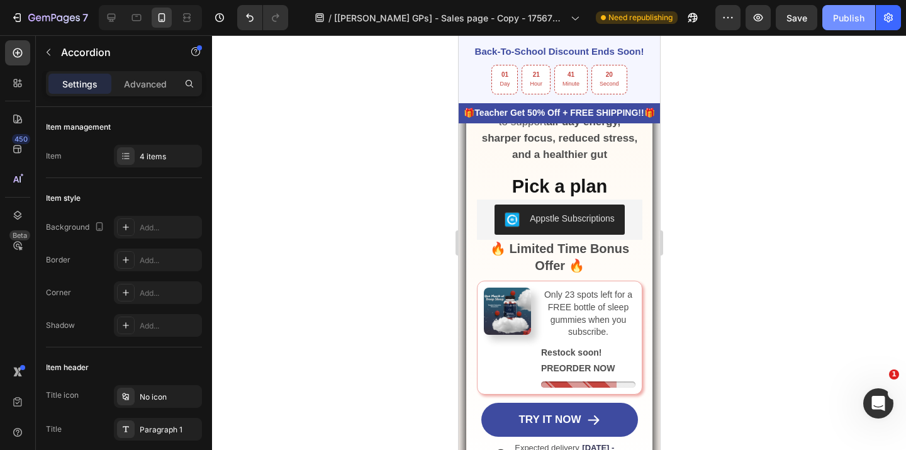
click at [854, 15] on div "Publish" at bounding box center [848, 17] width 31 height 13
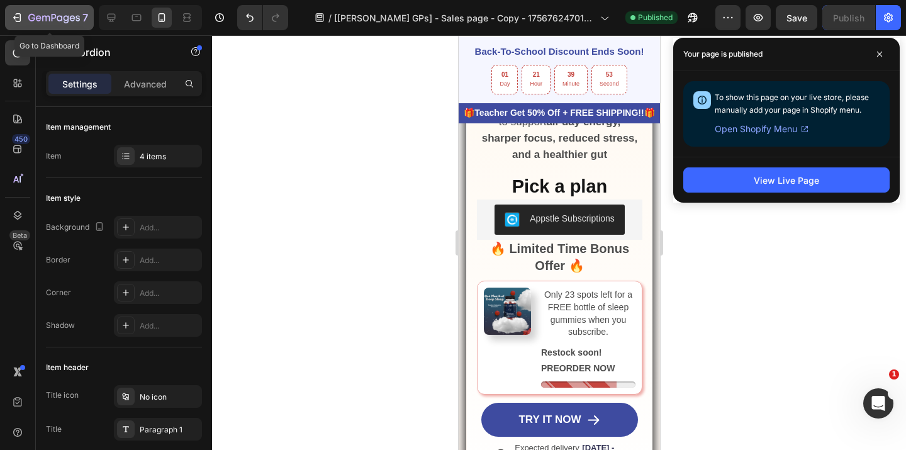
click at [23, 16] on div "7" at bounding box center [49, 17] width 77 height 15
